Goal: Information Seeking & Learning: Check status

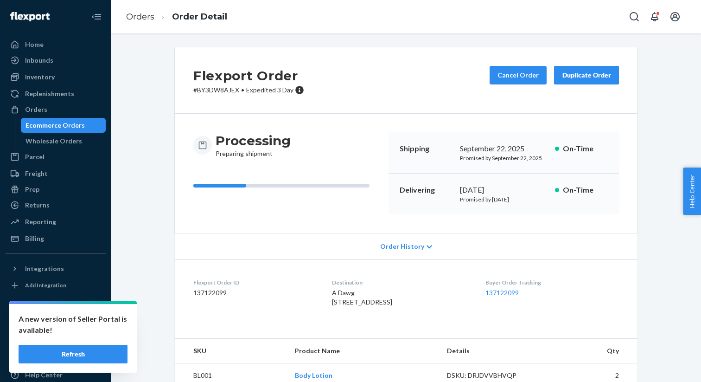
click at [55, 85] on ul "Home Inbounds Shipping Plans Problems Inventory Products Replenishments Orders …" at bounding box center [56, 141] width 100 height 209
click at [55, 78] on div "Inventory" at bounding box center [55, 77] width 98 height 13
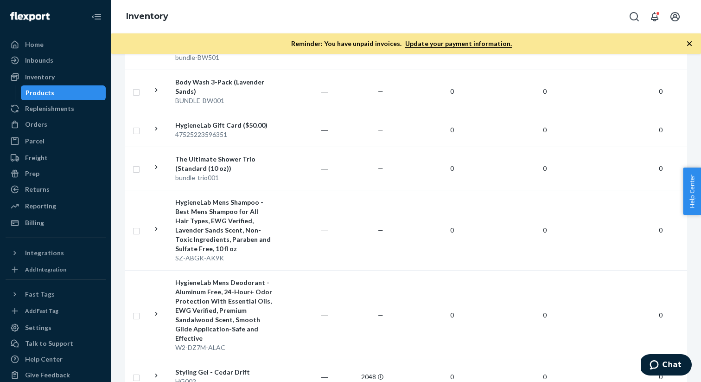
scroll to position [1012, 0]
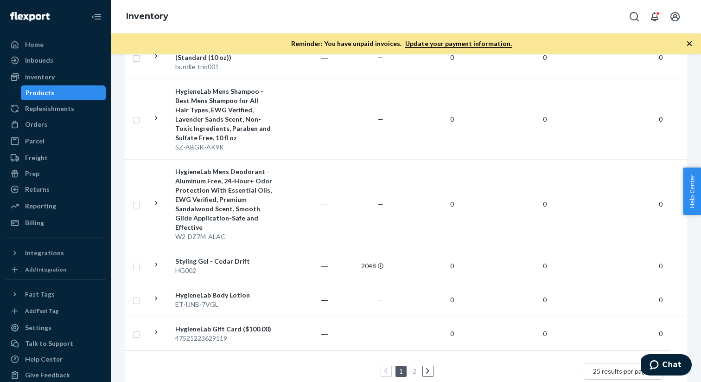
click at [225, 257] on div "Styling Gel - Cedar Drift" at bounding box center [223, 261] width 97 height 9
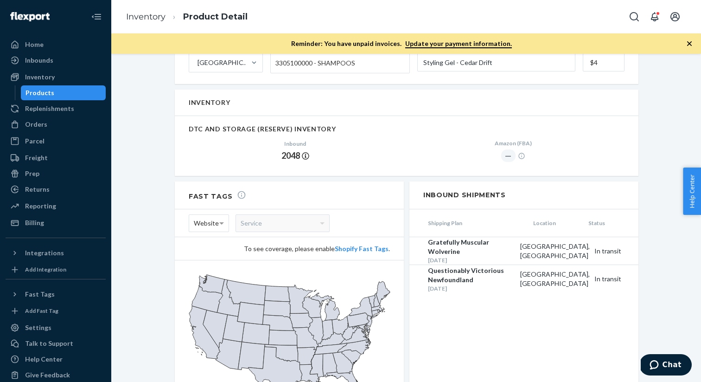
scroll to position [589, 0]
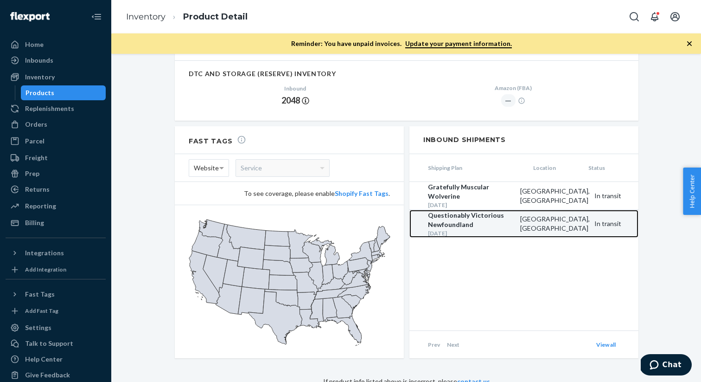
click at [474, 218] on div "Questionably Victorious Newfoundland" at bounding box center [472, 220] width 88 height 19
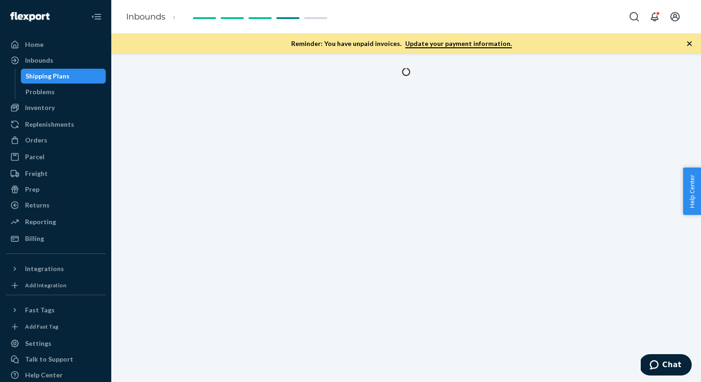
click at [474, 218] on div at bounding box center [406, 218] width 590 height 328
click at [689, 42] on icon "button" at bounding box center [689, 43] width 9 height 9
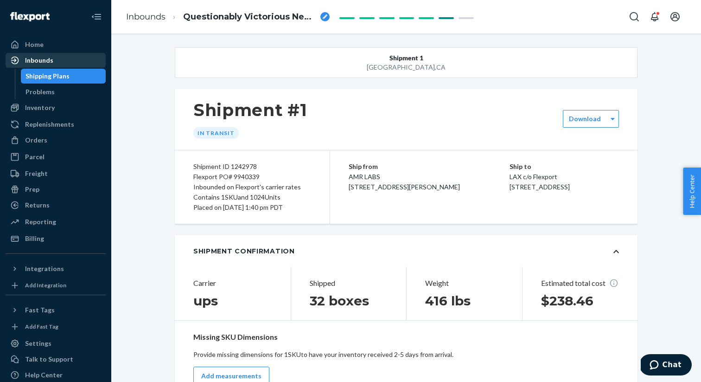
click at [64, 55] on div "Inbounds" at bounding box center [55, 60] width 98 height 13
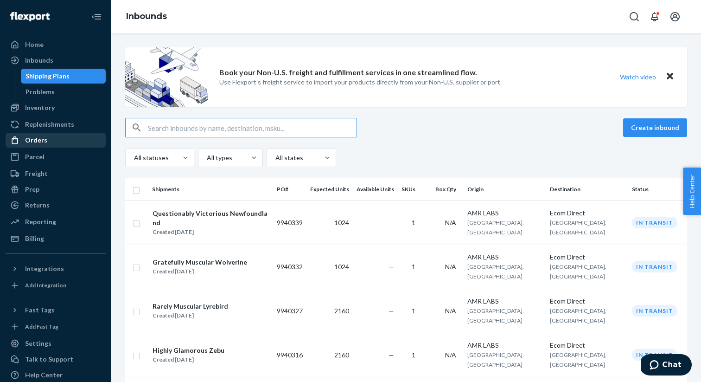
click at [73, 142] on div "Orders" at bounding box center [55, 140] width 98 height 13
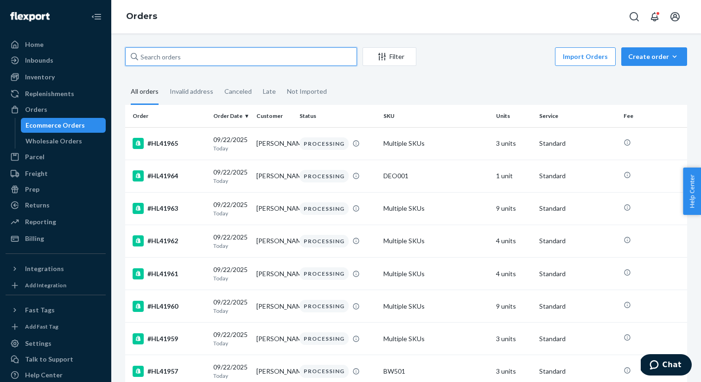
click at [194, 57] on input "text" at bounding box center [241, 56] width 232 height 19
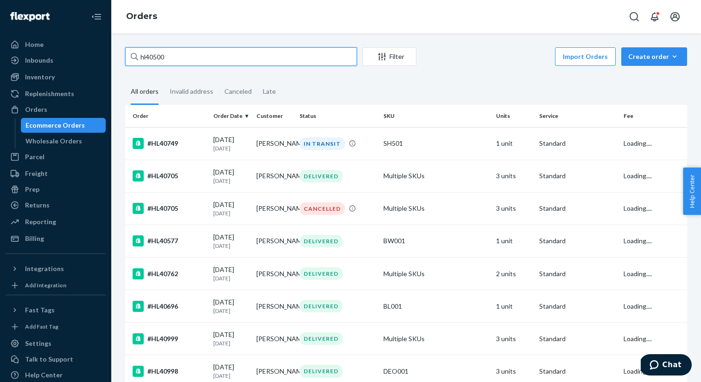
type input "hl40500"
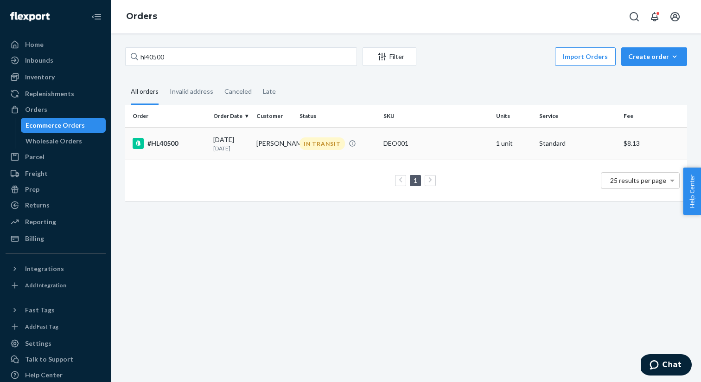
click at [160, 143] on div "#HL40500" at bounding box center [169, 143] width 73 height 11
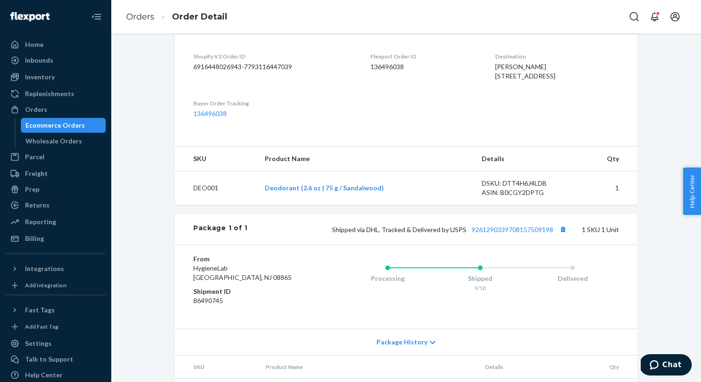
scroll to position [282, 0]
